Goal: Obtain resource: Download file/media

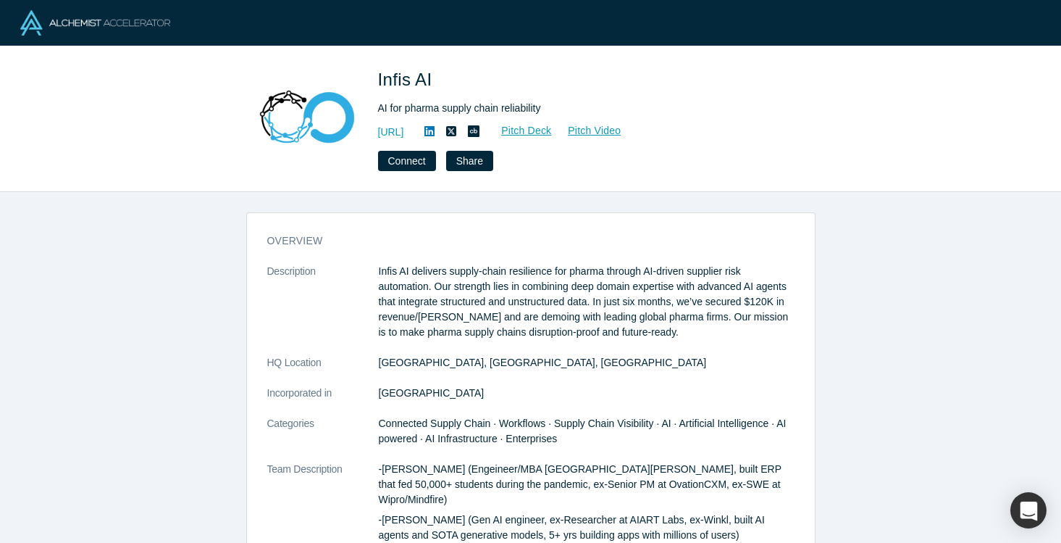
click at [137, 24] on img at bounding box center [95, 22] width 150 height 25
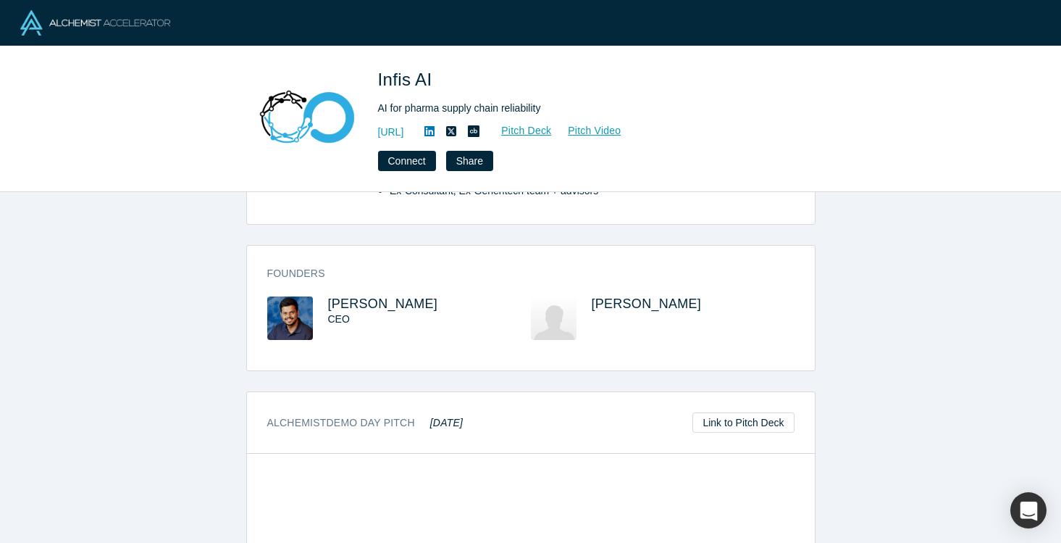
scroll to position [401, 0]
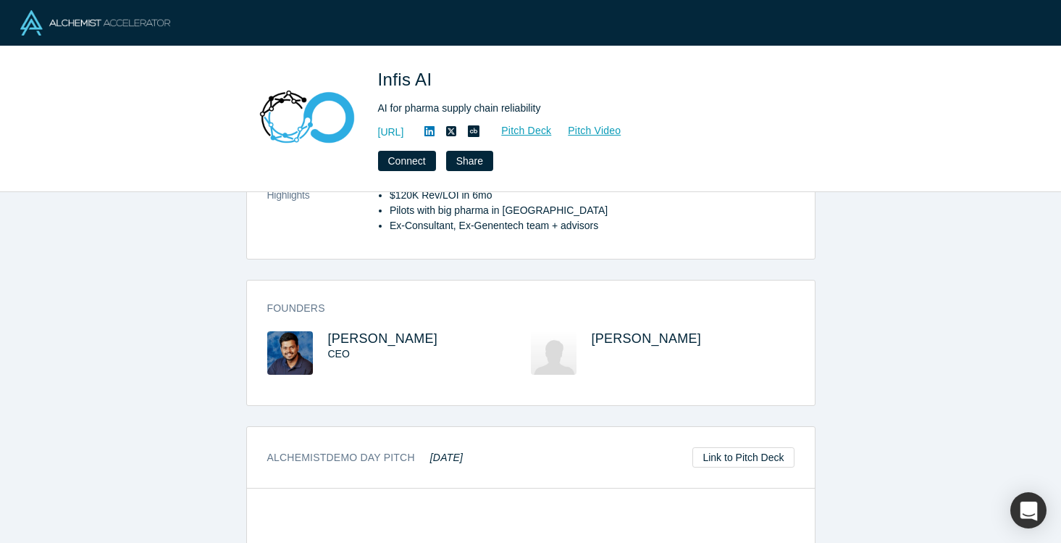
click at [228, 113] on div "Infis AI AI for pharma supply chain reliability https://www.infis.ai/ Pitch Dec…" at bounding box center [530, 119] width 1061 height 146
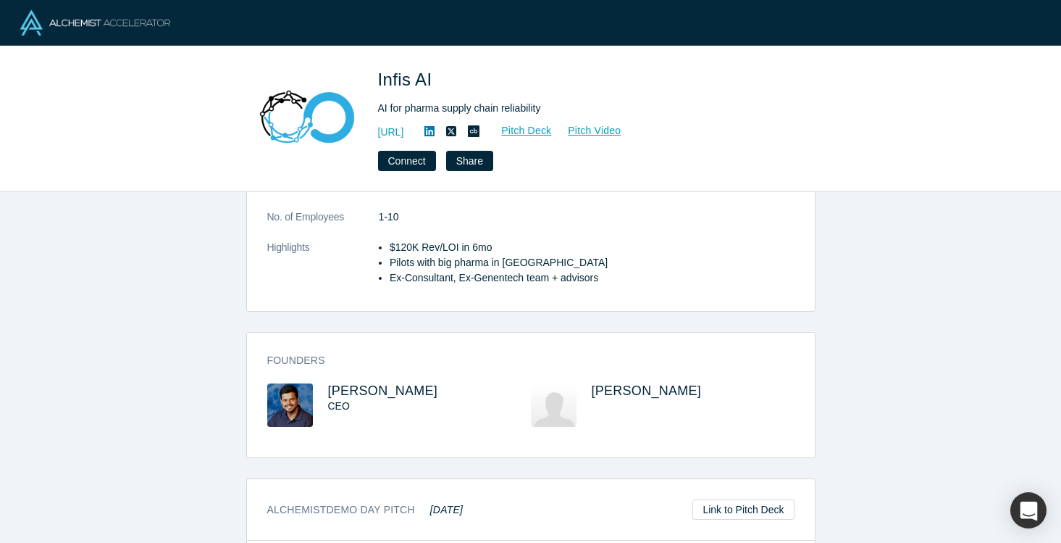
scroll to position [0, 0]
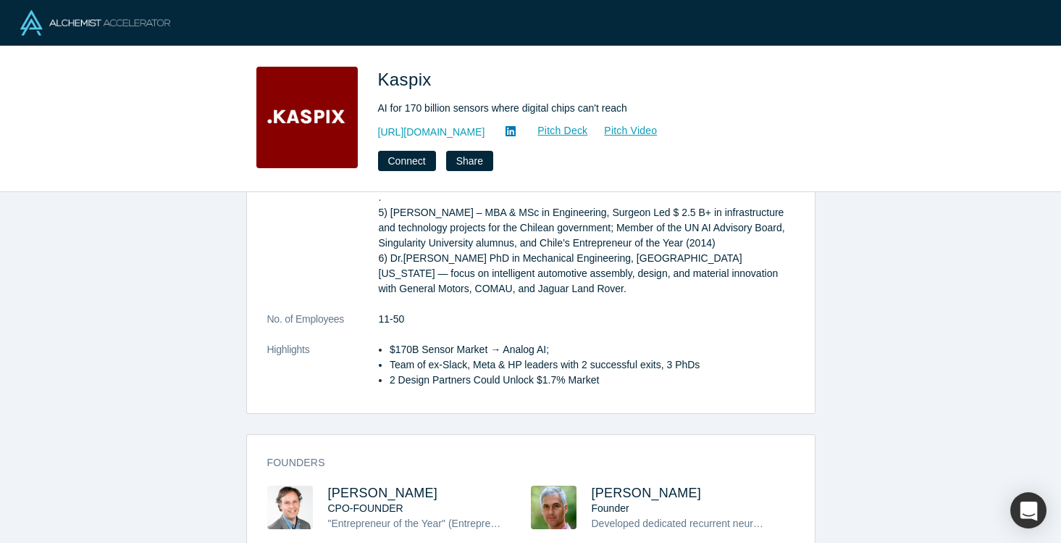
scroll to position [483, 0]
click at [530, 131] on link "Pitch Deck" at bounding box center [555, 130] width 67 height 17
click at [293, 487] on img at bounding box center [290, 508] width 46 height 43
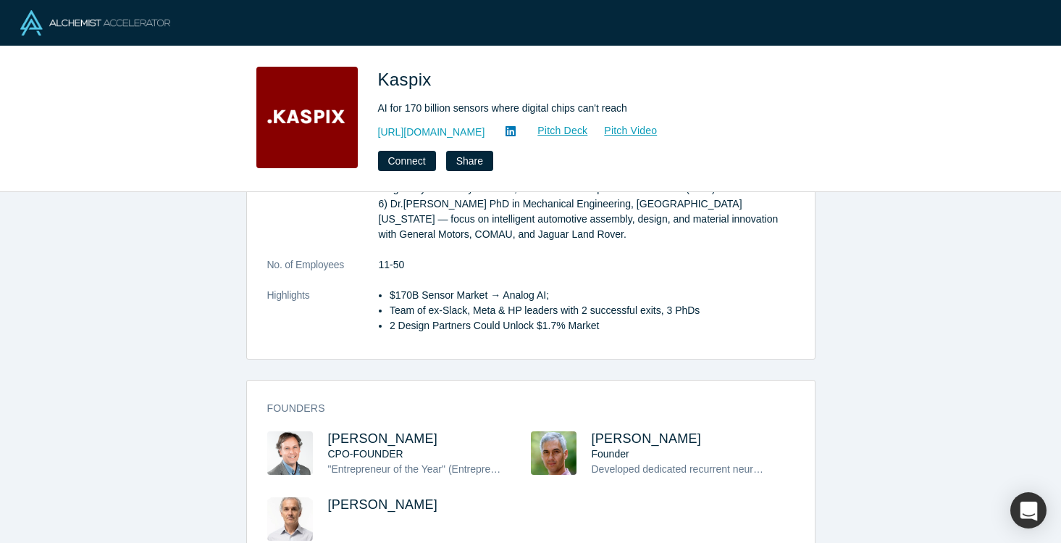
scroll to position [548, 0]
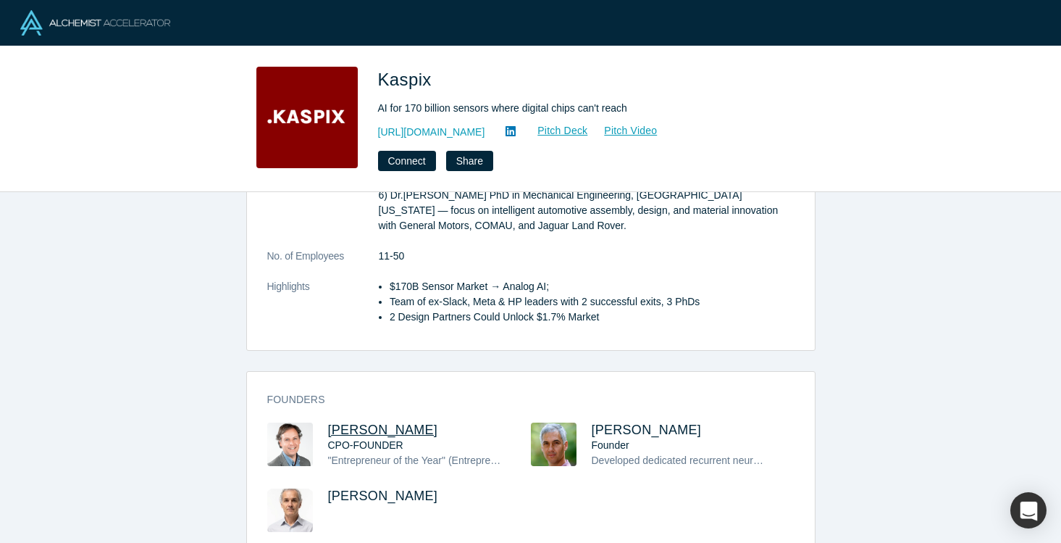
click at [377, 422] on span "[PERSON_NAME]" at bounding box center [383, 429] width 110 height 14
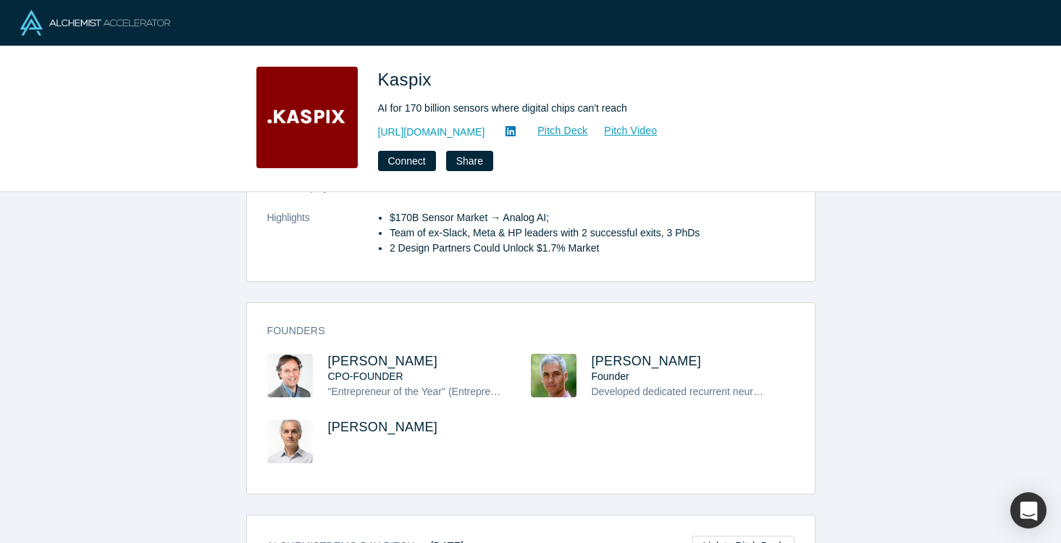
scroll to position [577, 0]
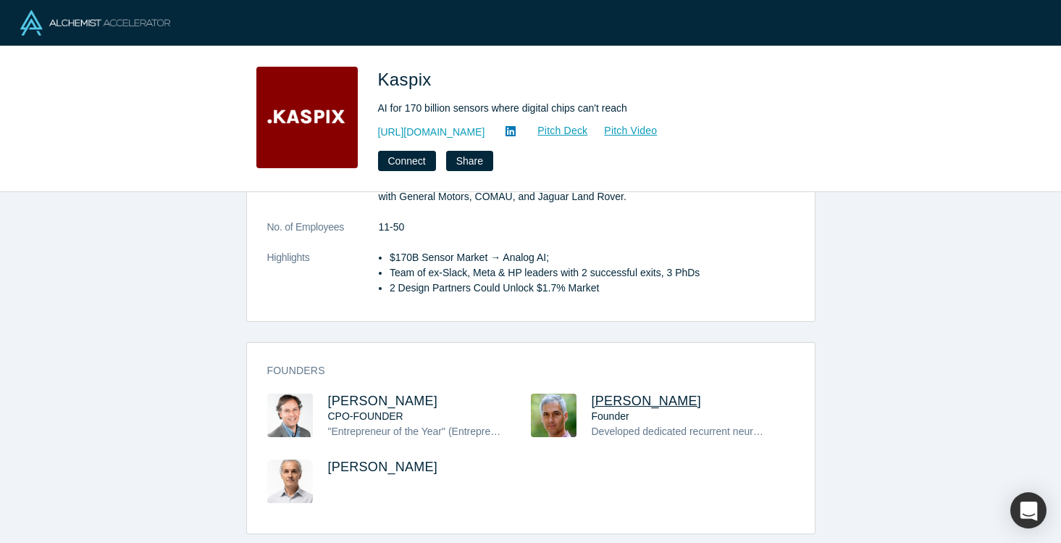
click at [622, 393] on span "[PERSON_NAME]" at bounding box center [647, 400] width 110 height 14
click at [372, 459] on span "[PERSON_NAME]" at bounding box center [383, 466] width 110 height 14
